Goal: Task Accomplishment & Management: Use online tool/utility

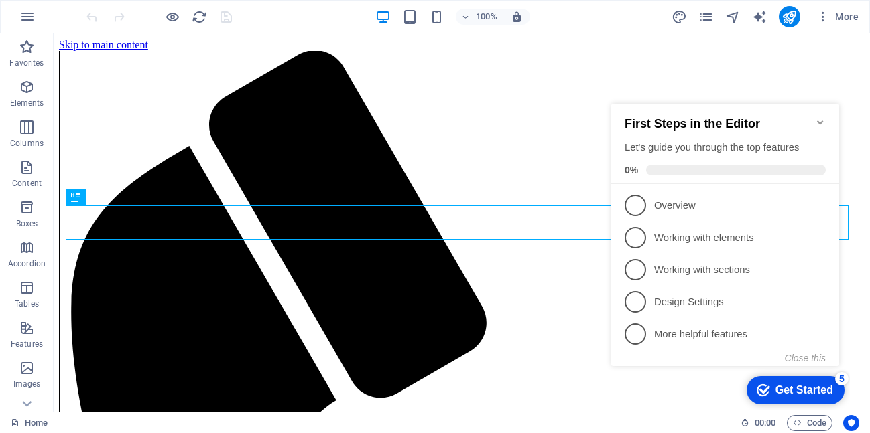
scroll to position [380, 0]
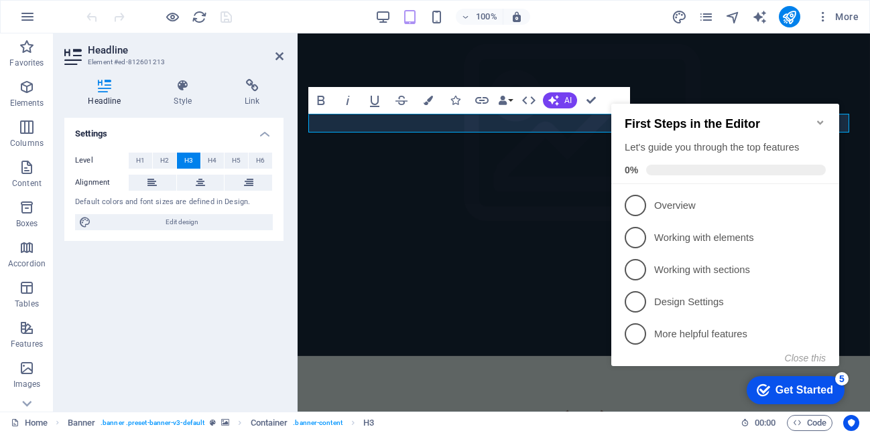
click at [816, 117] on icon "Minimize checklist" at bounding box center [820, 122] width 11 height 11
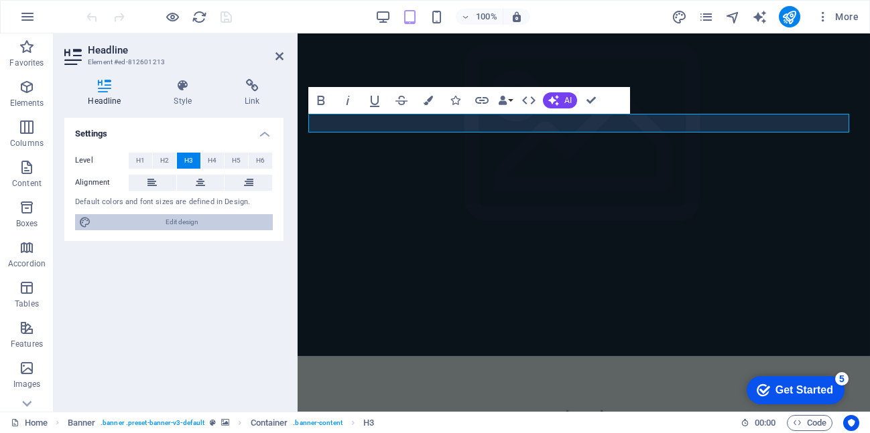
drag, startPoint x: 256, startPoint y: 90, endPoint x: 138, endPoint y: 223, distance: 178.0
click at [138, 223] on span "Edit design" at bounding box center [182, 222] width 174 height 16
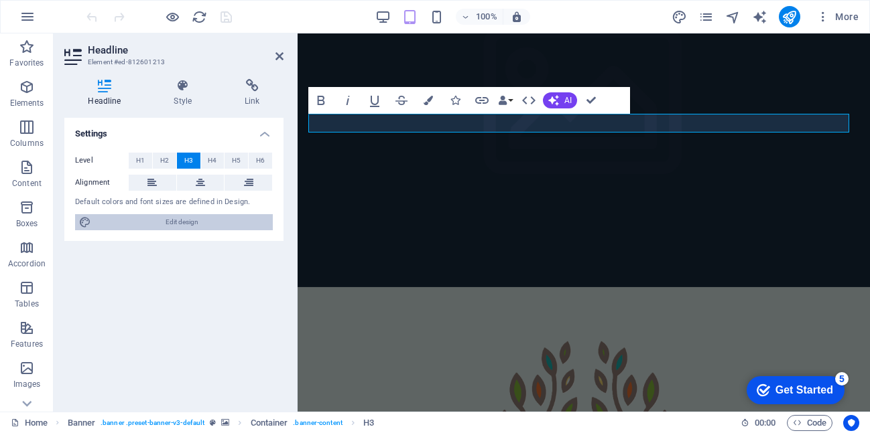
select select "ease-in-out"
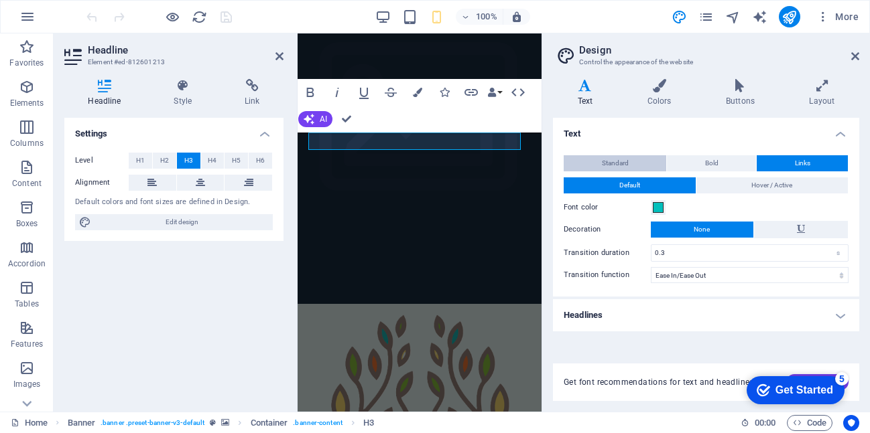
click at [597, 161] on button "Standard" at bounding box center [614, 163] width 103 height 16
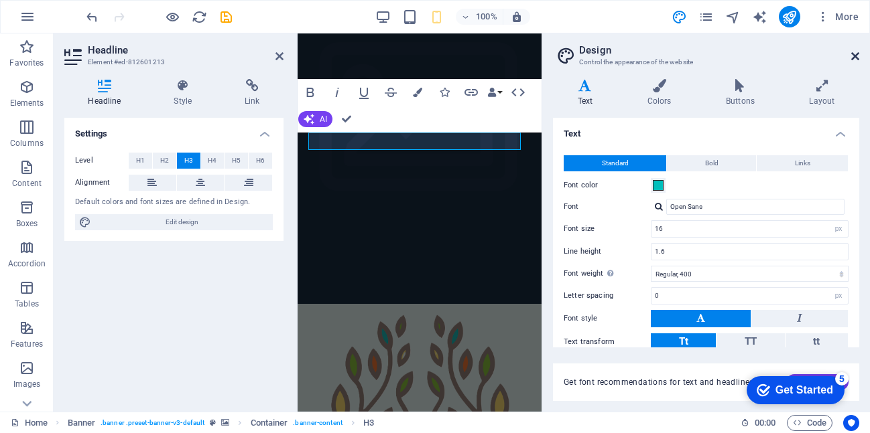
click at [856, 53] on icon at bounding box center [855, 56] width 8 height 11
